Goal: Task Accomplishment & Management: Use online tool/utility

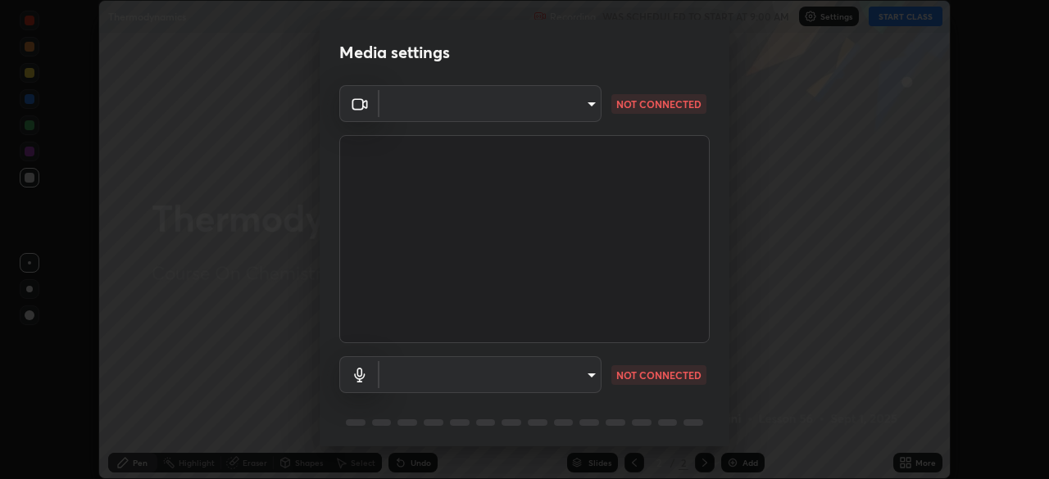
scroll to position [58, 0]
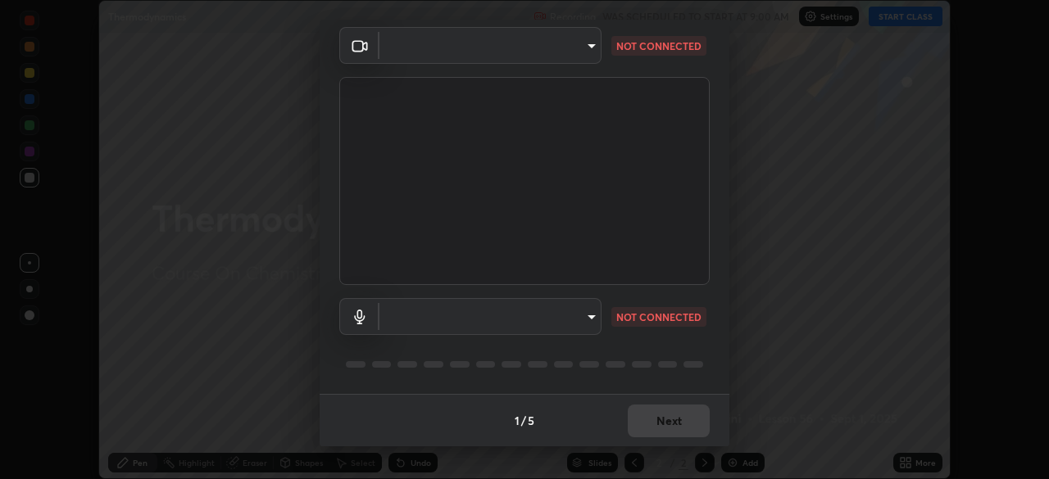
type input "f214d892c1ea21fc9911be358f21603cf7c671268a3f3fdd0c8c81d5790bf436"
type input "default"
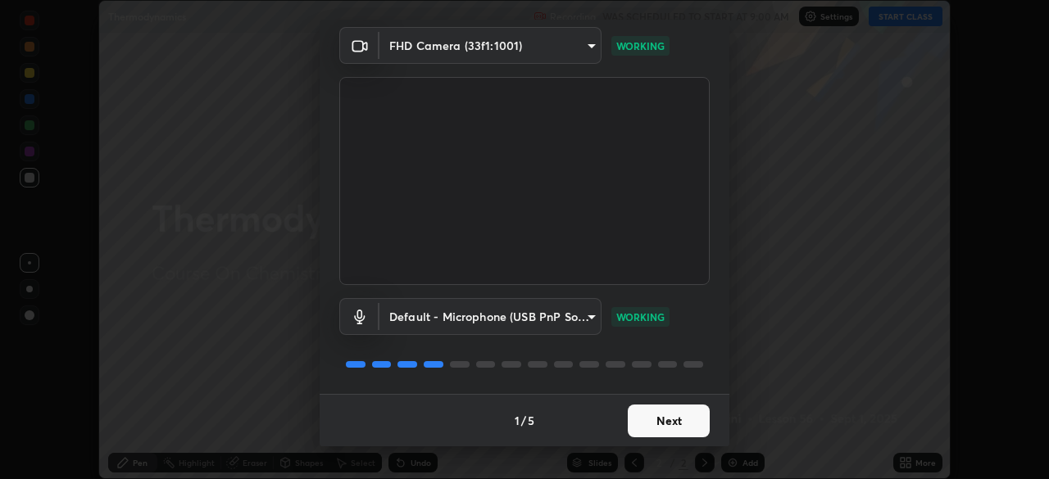
click at [675, 429] on button "Next" at bounding box center [669, 421] width 82 height 33
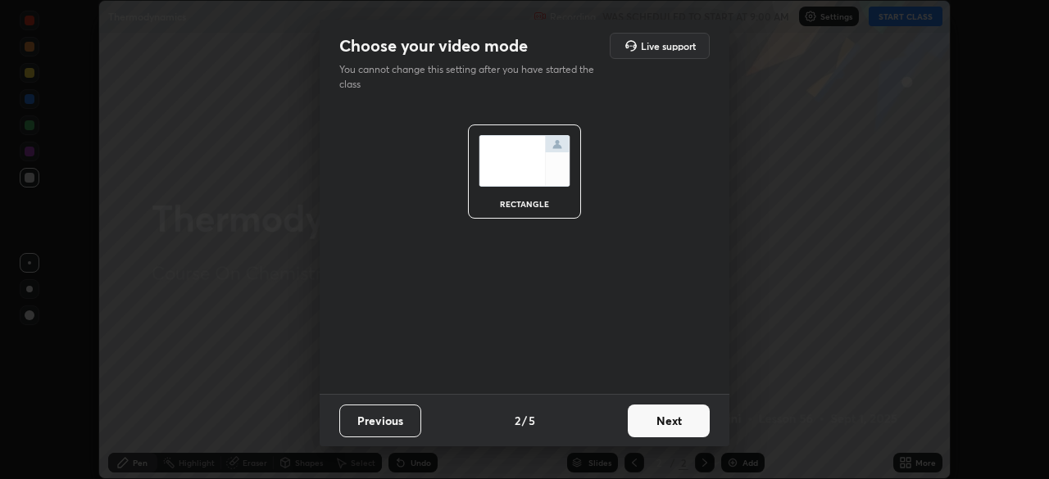
click at [679, 426] on button "Next" at bounding box center [669, 421] width 82 height 33
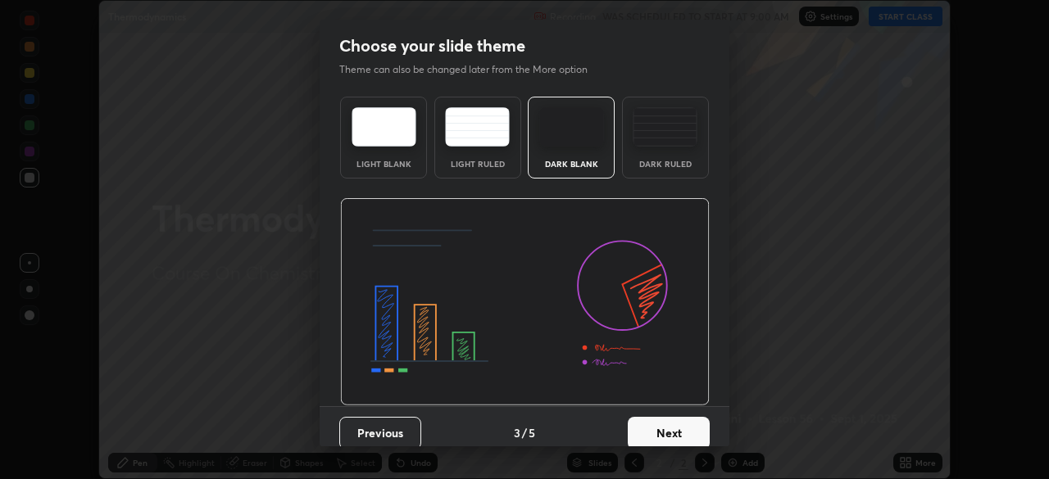
click at [682, 424] on button "Next" at bounding box center [669, 433] width 82 height 33
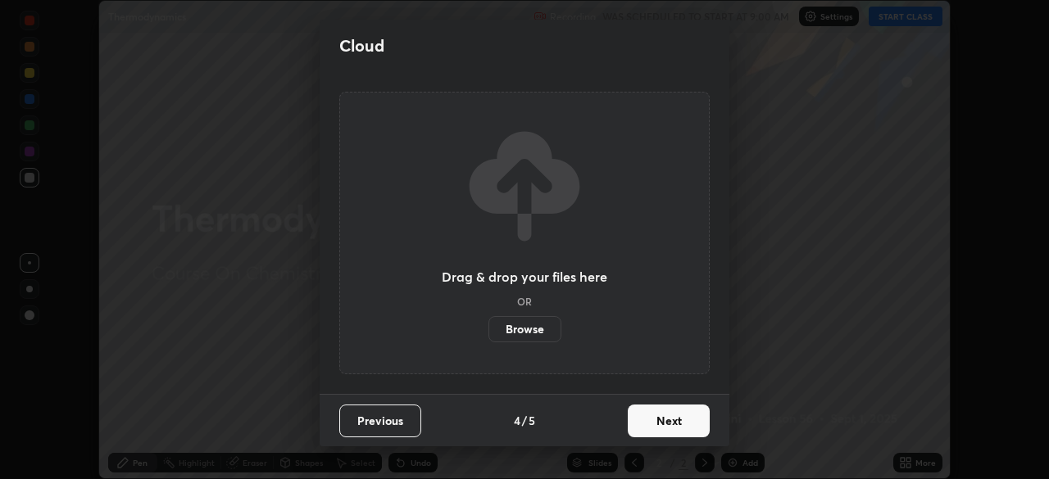
click at [682, 424] on button "Next" at bounding box center [669, 421] width 82 height 33
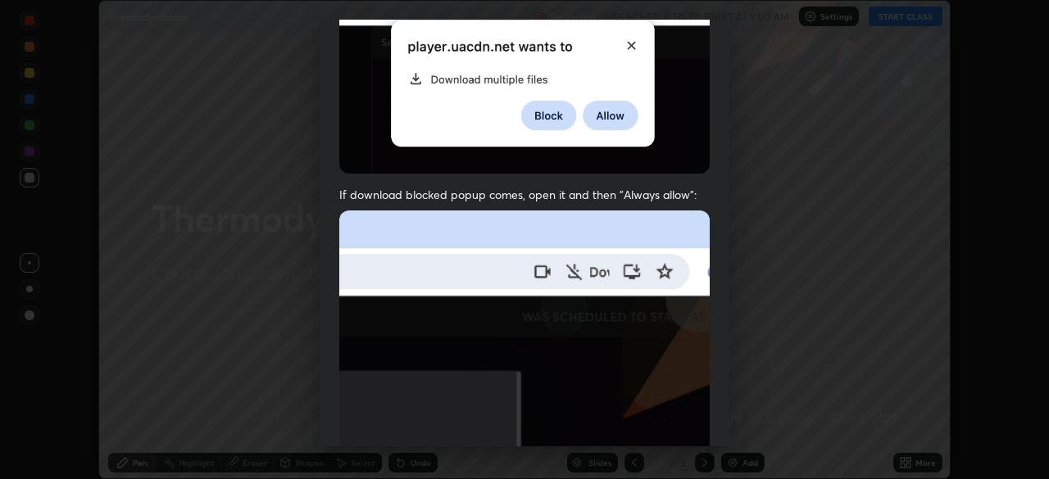
scroll to position [393, 0]
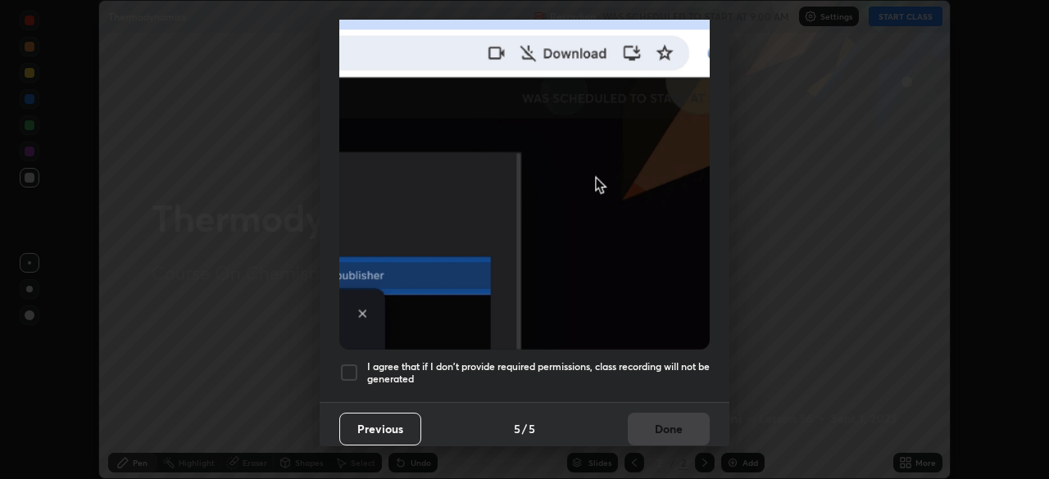
click at [354, 365] on div at bounding box center [349, 373] width 20 height 20
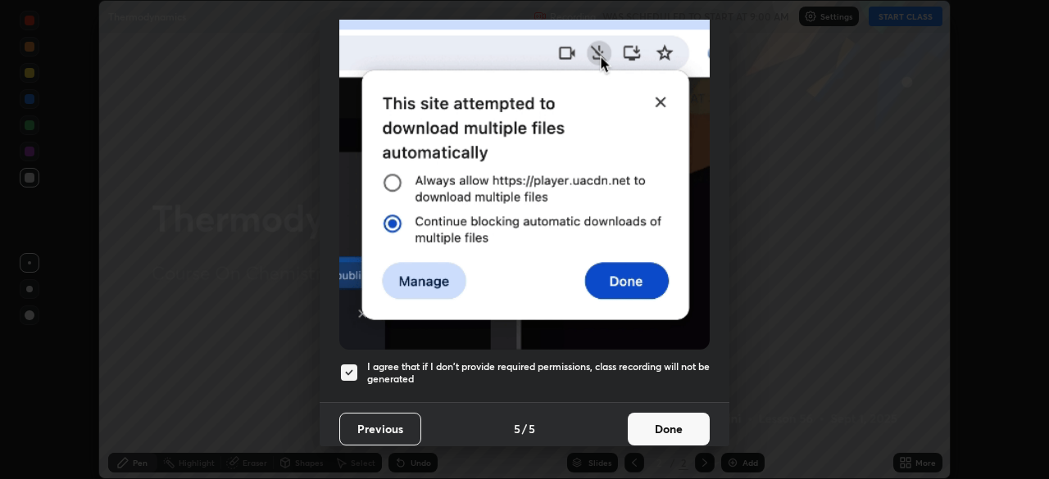
click at [667, 422] on button "Done" at bounding box center [669, 429] width 82 height 33
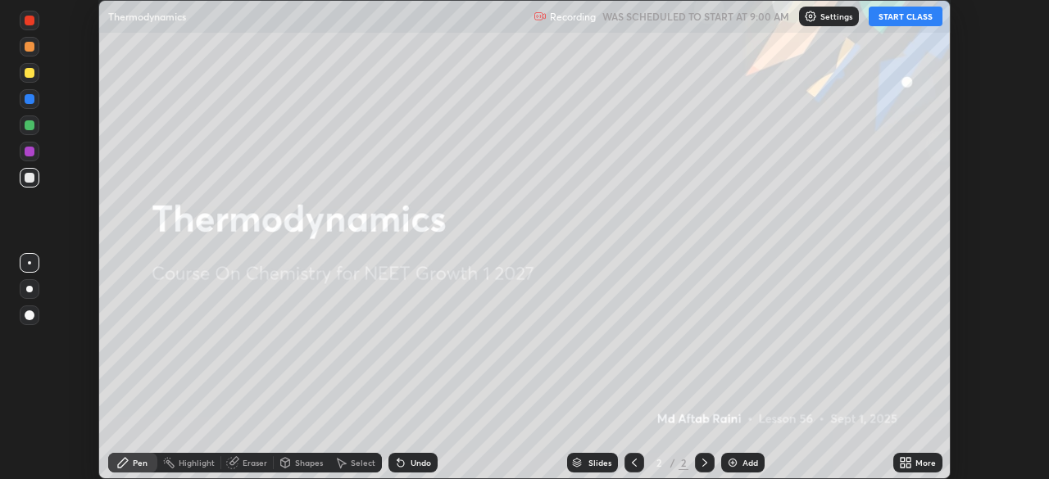
click at [906, 19] on button "START CLASS" at bounding box center [906, 17] width 74 height 20
click at [736, 466] on img at bounding box center [732, 462] width 13 height 13
